Goal: Understand process/instructions: Learn how to perform a task or action

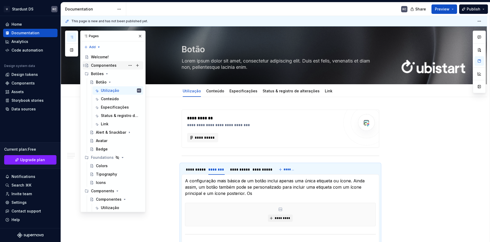
click at [103, 65] on div "Componentes" at bounding box center [104, 65] width 26 height 5
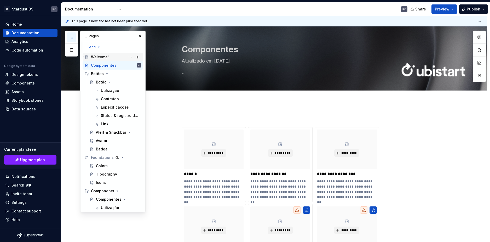
click at [104, 57] on div "Welcome!" at bounding box center [100, 56] width 18 height 5
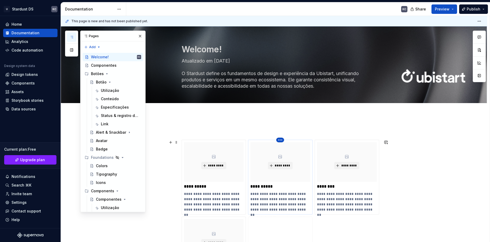
click at [282, 140] on html "U Stardust DS KC Home Documentation Analytics Code automation Design system dat…" at bounding box center [245, 121] width 490 height 242
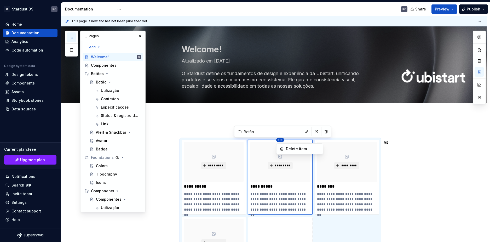
click at [302, 131] on html "U Stardust DS KC Home Documentation Analytics Code automation Design system dat…" at bounding box center [245, 121] width 490 height 242
click at [303, 131] on button "button" at bounding box center [306, 131] width 7 height 7
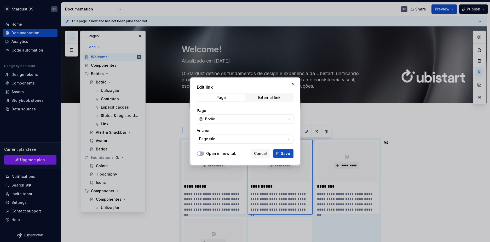
click at [210, 118] on span "Botão" at bounding box center [210, 118] width 10 height 5
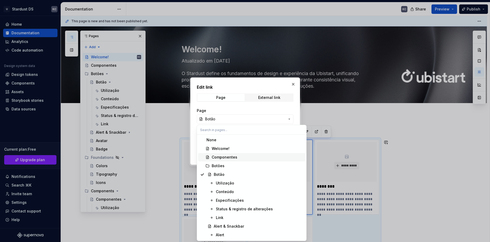
click at [223, 155] on div "Componentes" at bounding box center [225, 156] width 26 height 5
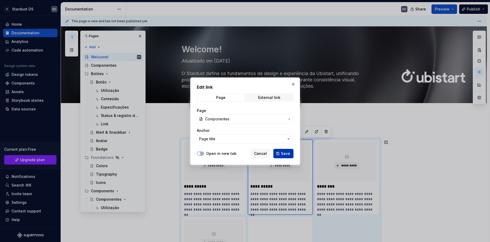
click at [280, 153] on button "Save" at bounding box center [283, 153] width 20 height 9
type textarea "*"
type input "Documentation Root / Componentes"
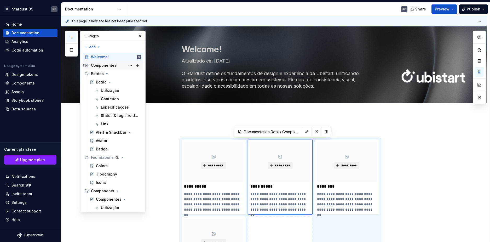
click at [115, 64] on div "Componentes" at bounding box center [104, 65] width 26 height 5
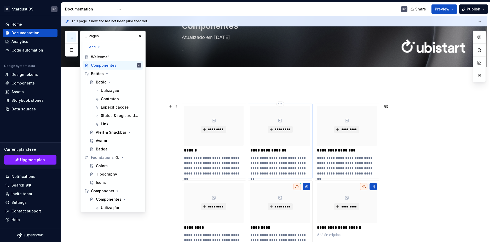
scroll to position [26, 0]
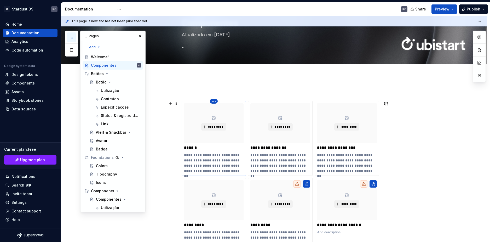
click at [212, 100] on html "U Stardust DS KC Home Documentation Analytics Code automation Design system dat…" at bounding box center [245, 121] width 490 height 242
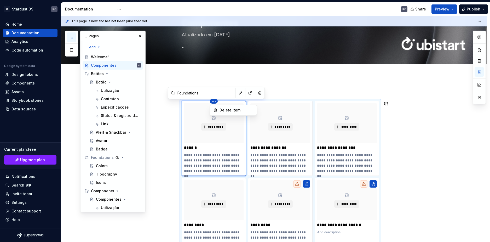
click at [236, 94] on html "U Stardust DS KC Home Documentation Analytics Code automation Design system dat…" at bounding box center [245, 121] width 490 height 242
click at [237, 94] on button "button" at bounding box center [240, 92] width 7 height 7
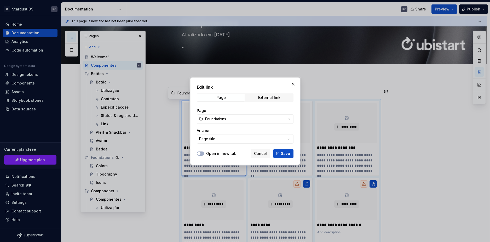
click at [228, 116] on span "Foundations" at bounding box center [245, 118] width 80 height 5
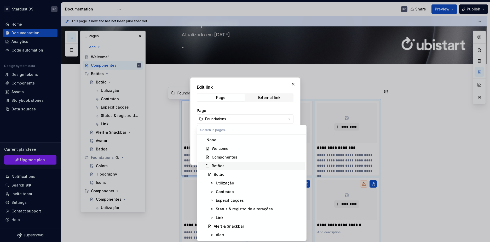
click at [220, 167] on div "Botões" at bounding box center [218, 165] width 13 height 5
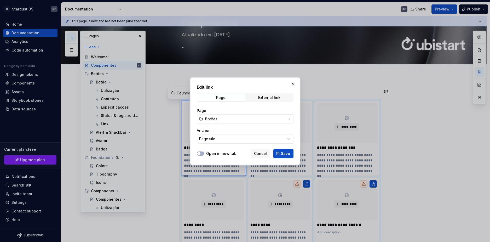
click at [214, 118] on span "Botões" at bounding box center [211, 118] width 12 height 5
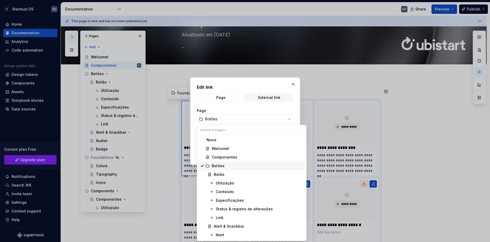
click at [216, 167] on div "Botões" at bounding box center [218, 165] width 13 height 5
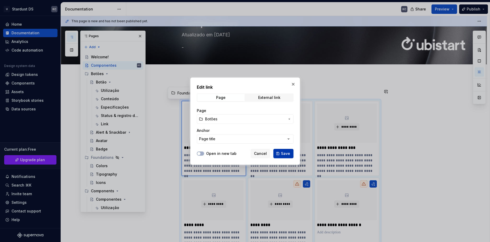
click at [279, 153] on button "Save" at bounding box center [283, 153] width 20 height 9
type textarea "*"
type input "Botões"
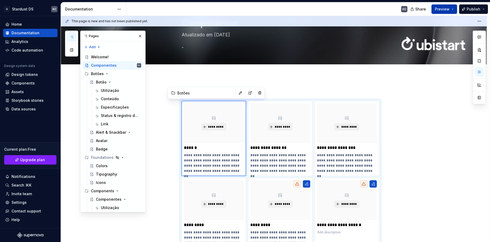
click at [448, 12] on span "Preview" at bounding box center [442, 9] width 15 height 5
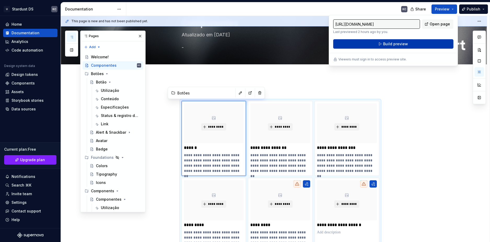
click at [419, 43] on button "Build preview" at bounding box center [393, 43] width 120 height 9
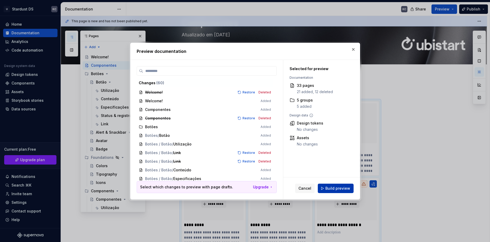
click at [331, 188] on span "Build preview" at bounding box center [337, 188] width 25 height 5
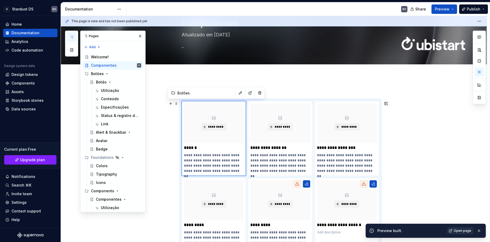
click at [450, 230] on link "Open page" at bounding box center [460, 230] width 26 height 7
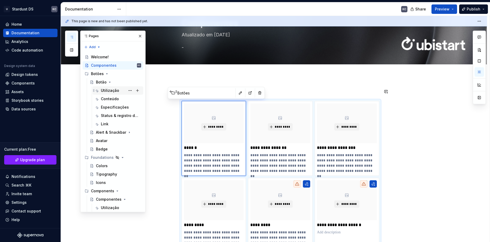
click at [106, 94] on div "Utilização" at bounding box center [121, 90] width 40 height 7
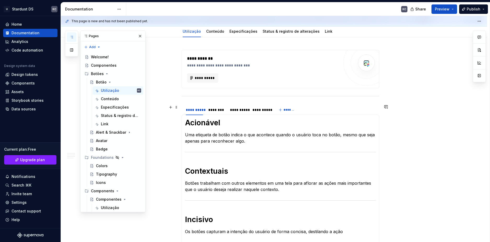
scroll to position [78, 0]
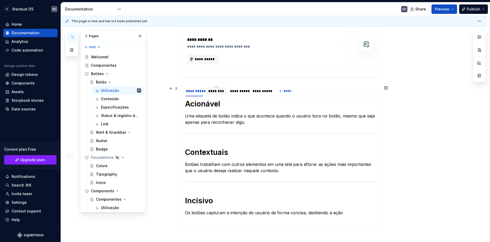
click at [218, 92] on div "********" at bounding box center [216, 90] width 16 height 5
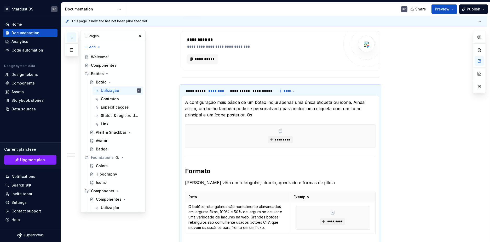
type textarea "*"
